Goal: Check status: Check status

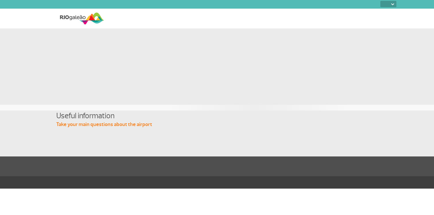
select select
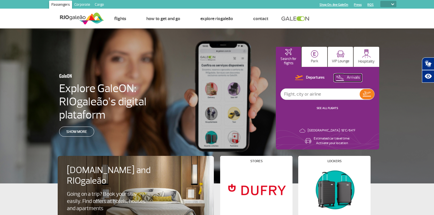
click at [349, 78] on p "Arrivals" at bounding box center [353, 77] width 13 height 5
click at [327, 97] on input "text" at bounding box center [320, 94] width 79 height 11
type input "air france"
click at [368, 97] on img at bounding box center [367, 94] width 8 height 8
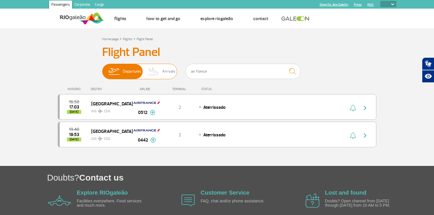
click at [157, 70] on img at bounding box center [153, 71] width 17 height 15
click at [102, 69] on input "Departures Arrivals" at bounding box center [102, 69] width 0 height 0
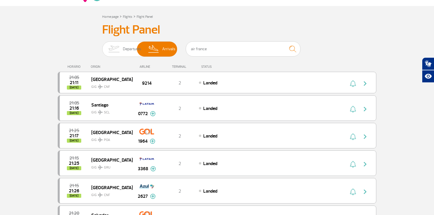
scroll to position [24, 0]
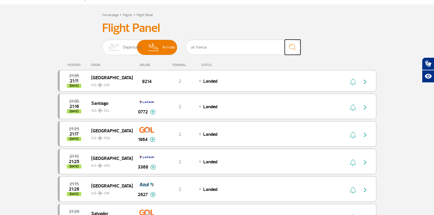
click at [295, 46] on img "submit" at bounding box center [293, 47] width 12 height 12
click at [296, 47] on img "submit" at bounding box center [293, 47] width 12 height 12
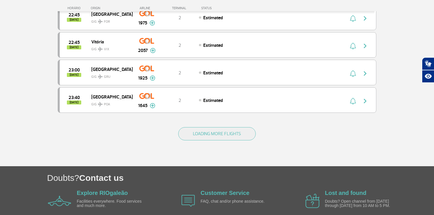
scroll to position [547, 0]
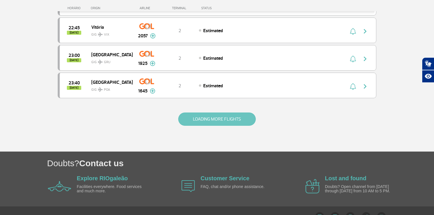
click at [208, 114] on button "LOADING MORE FLIGHTS" at bounding box center [217, 119] width 78 height 13
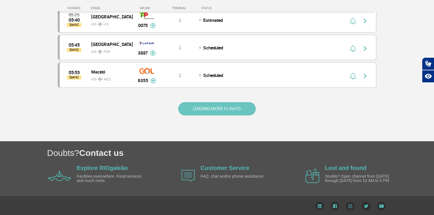
scroll to position [1107, 0]
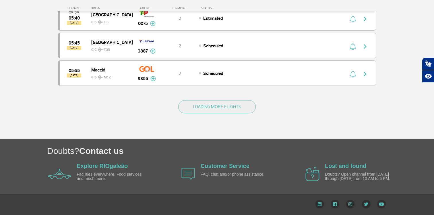
click at [204, 97] on div "LOADING MORE FLIGHTS" at bounding box center [217, 116] width 319 height 46
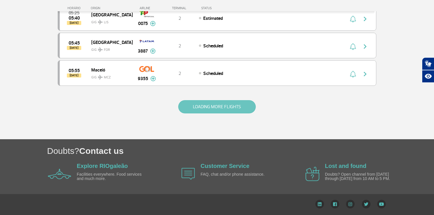
click at [204, 103] on button "LOADING MORE FLIGHTS" at bounding box center [217, 106] width 78 height 13
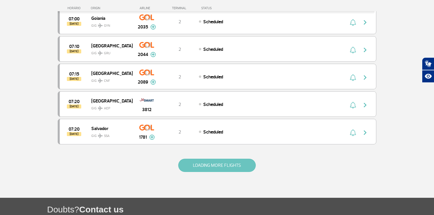
scroll to position [1658, 0]
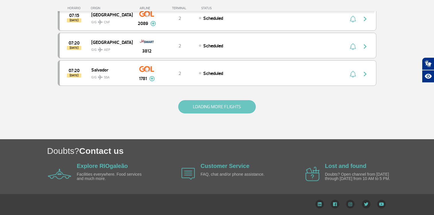
click at [204, 103] on button "LOADING MORE FLIGHTS" at bounding box center [217, 106] width 78 height 13
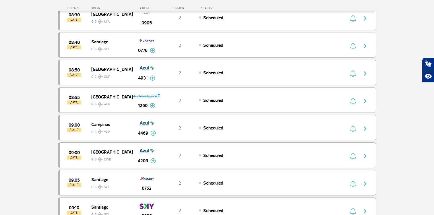
scroll to position [2210, 0]
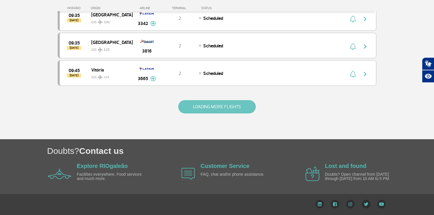
click at [204, 103] on button "LOADING MORE FLIGHTS" at bounding box center [217, 106] width 78 height 13
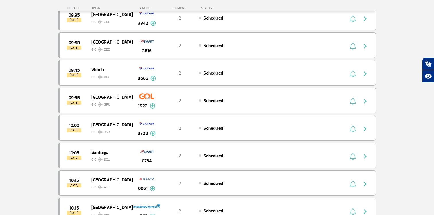
scroll to position [2762, 0]
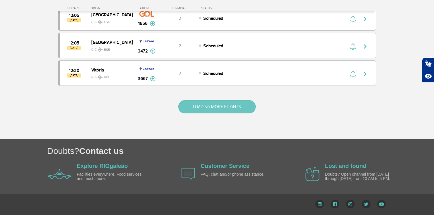
click at [204, 103] on button "LOADING MORE FLIGHTS" at bounding box center [217, 106] width 78 height 13
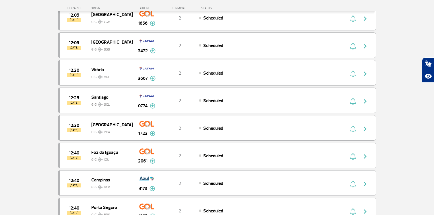
scroll to position [3313, 0]
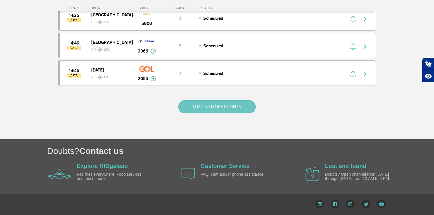
click at [204, 103] on button "LOADING MORE FLIGHTS" at bounding box center [217, 106] width 78 height 13
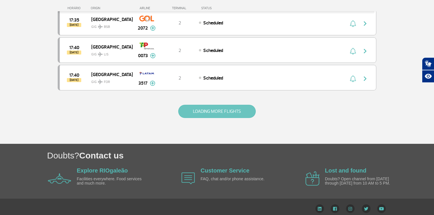
scroll to position [3865, 0]
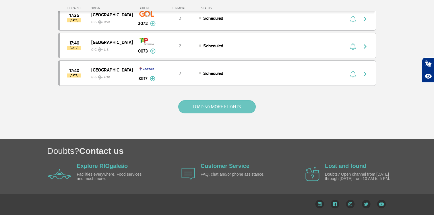
click at [204, 103] on button "LOADING MORE FLIGHTS" at bounding box center [217, 106] width 78 height 13
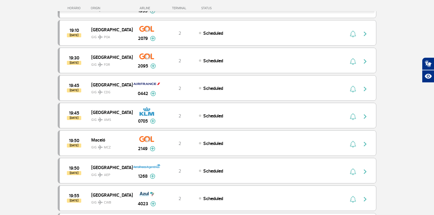
scroll to position [4206, 0]
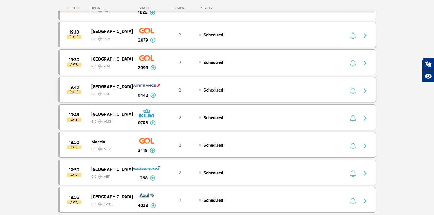
click at [166, 84] on div "19:45 [DATE] Paris GIG CDG 0442 2 Scheduled Parcerias: China Eastern Airlines 1…" at bounding box center [217, 90] width 319 height 26
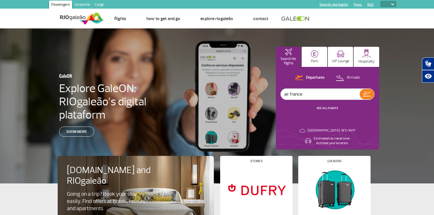
select select
click at [316, 51] on img at bounding box center [314, 53] width 7 height 7
